Goal: Ask a question

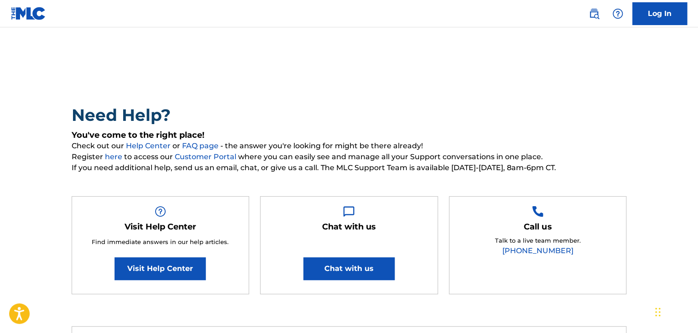
scroll to position [291, 0]
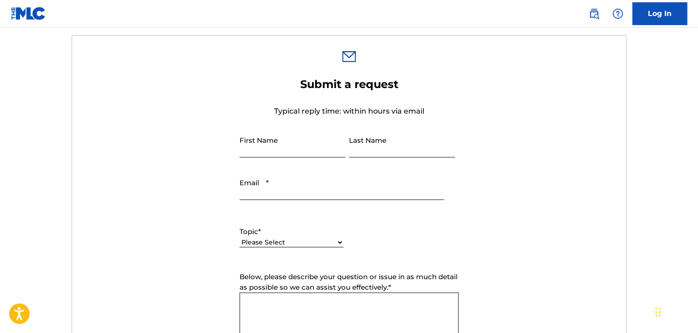
click at [265, 149] on input "First Name" at bounding box center [293, 144] width 106 height 26
type input "Vinod"
type input "[PERSON_NAME]"
click at [303, 189] on input "Email *" at bounding box center [342, 187] width 205 height 26
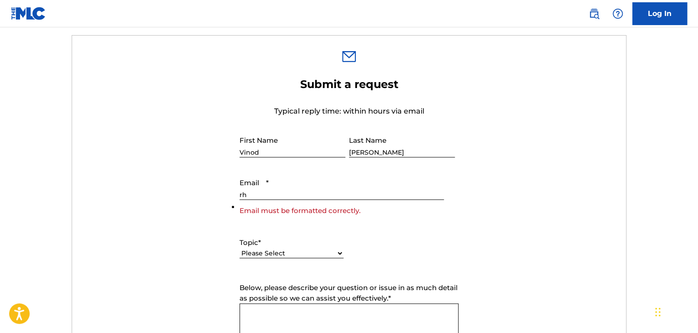
type input "[EMAIL_ADDRESS][DOMAIN_NAME]"
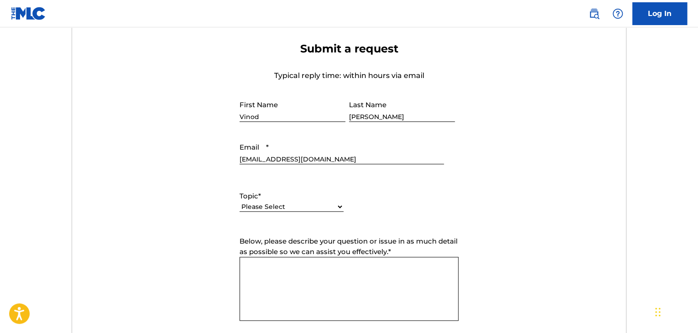
scroll to position [328, 0]
click at [320, 205] on select "Please Select I need help with my account I need help with managing my catalog …" at bounding box center [292, 206] width 104 height 10
select select "I need help with my account"
click at [240, 201] on select "Please Select I need help with my account I need help with managing my catalog …" at bounding box center [292, 206] width 104 height 10
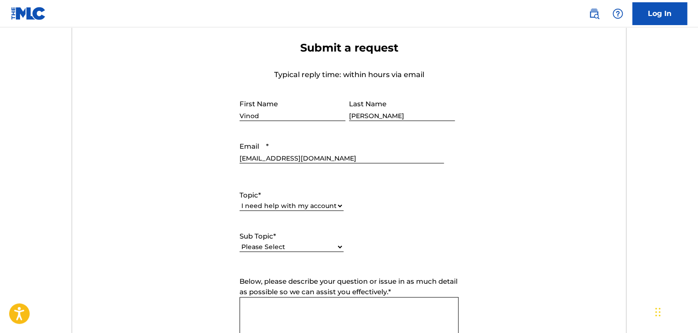
click at [329, 245] on select "Please Select I need help with my user account I can't log in to my user accoun…" at bounding box center [292, 247] width 104 height 10
select select "I need help with my user account"
click at [240, 242] on select "Please Select I need help with my user account I can't log in to my user accoun…" at bounding box center [292, 247] width 104 height 10
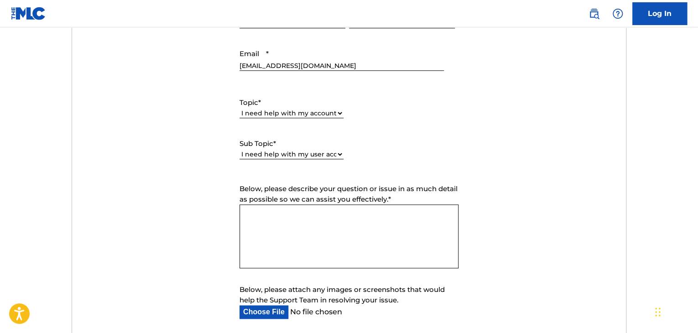
scroll to position [421, 0]
click at [349, 207] on textarea "Below, please describe your question or issue in as much detail as possible so …" at bounding box center [349, 236] width 219 height 64
click at [353, 252] on textarea "Below, please describe your question or issue in as much detail as possible so …" at bounding box center [349, 236] width 219 height 64
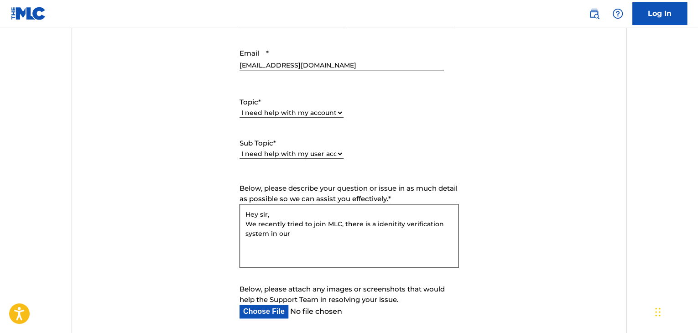
click at [348, 242] on textarea "Hey sir, We recently tried to join MLC, there is a idenitity verification syste…" at bounding box center [349, 236] width 219 height 64
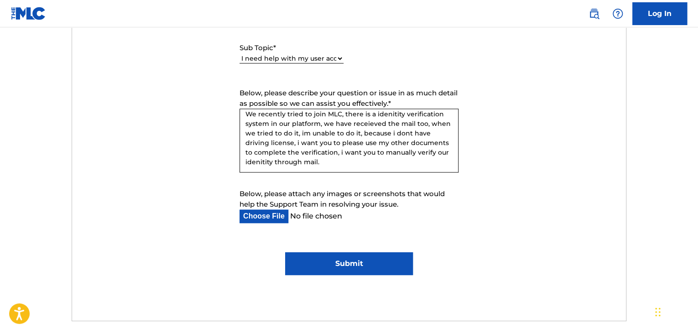
scroll to position [519, 0]
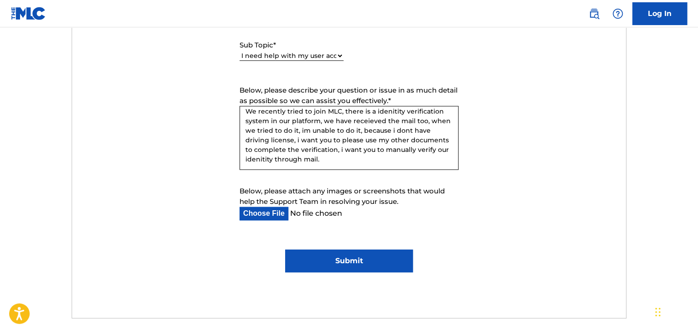
type textarea "Hey sir, We recently tried to join MLC, there is a idenitity verification syste…"
click at [372, 267] on input "Submit" at bounding box center [348, 261] width 127 height 23
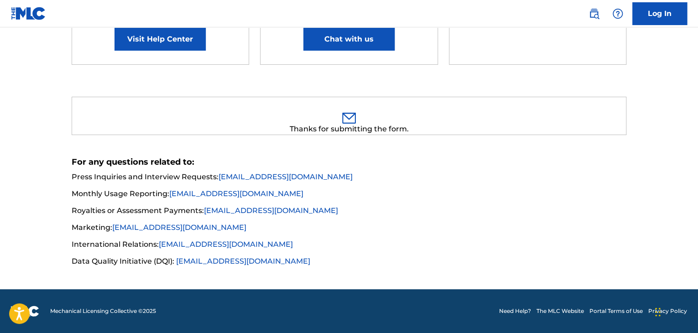
scroll to position [229, 0]
